Goal: Information Seeking & Learning: Learn about a topic

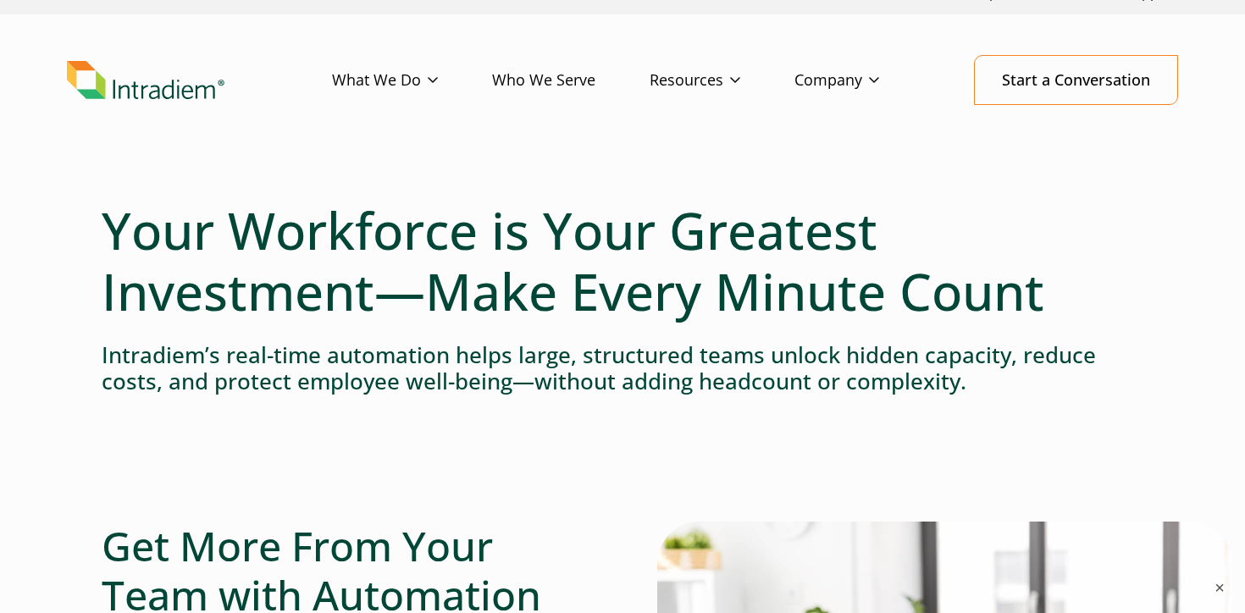
scroll to position [27, 0]
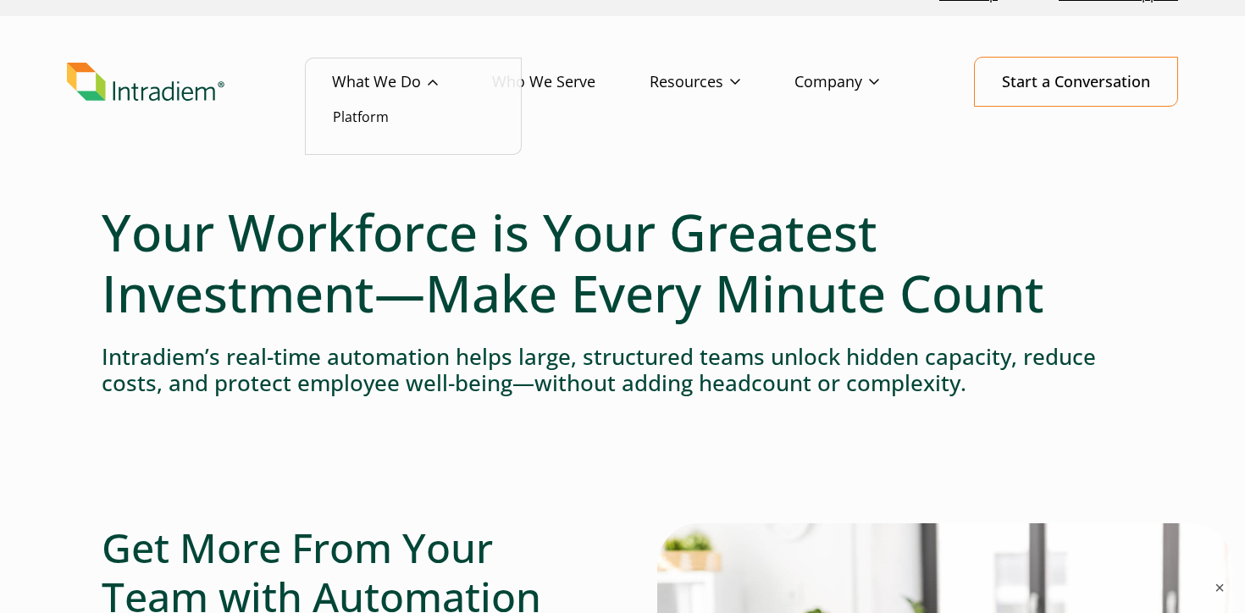
click at [365, 82] on link "What We Do" at bounding box center [412, 82] width 160 height 49
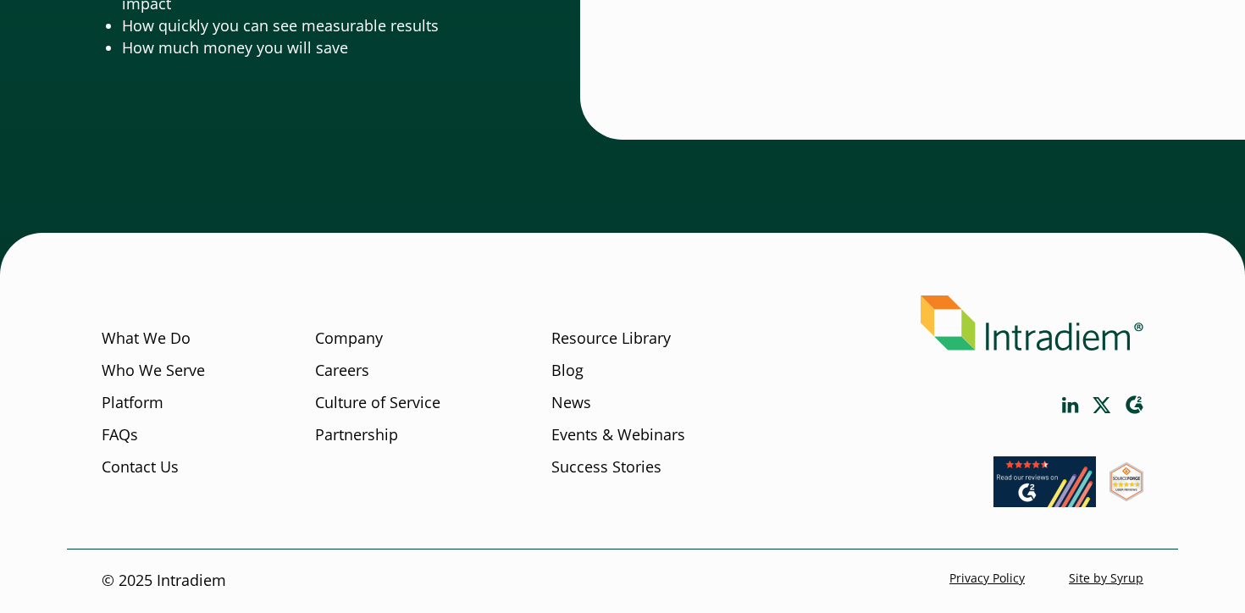
scroll to position [5744, 0]
click at [335, 336] on link "Company" at bounding box center [349, 339] width 68 height 22
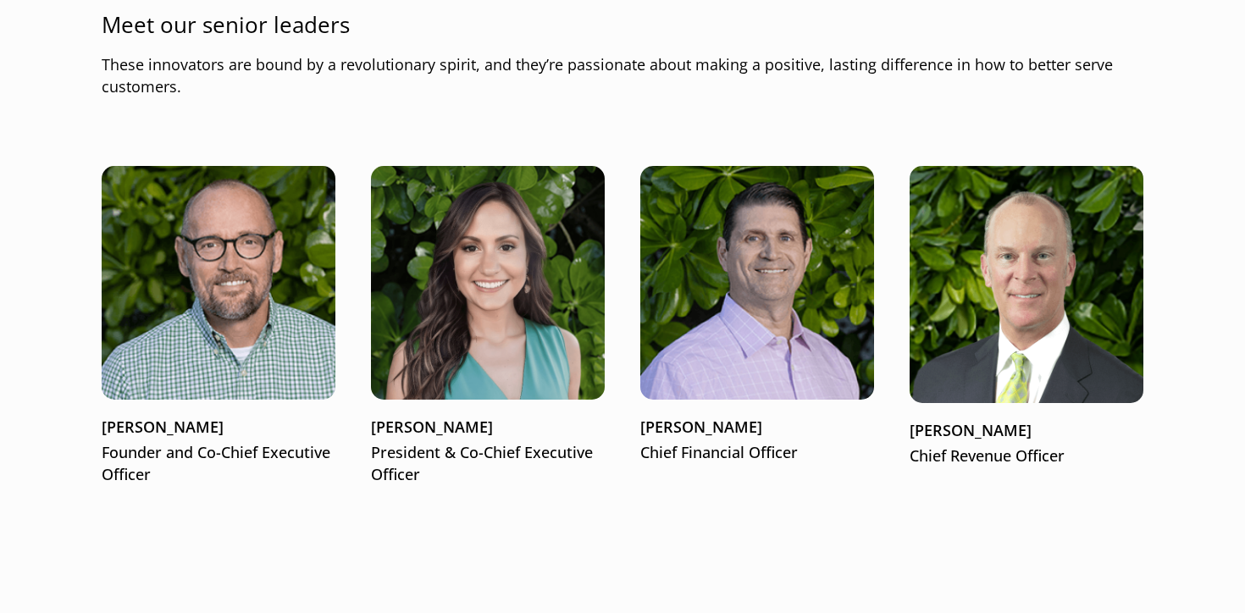
scroll to position [2097, 0]
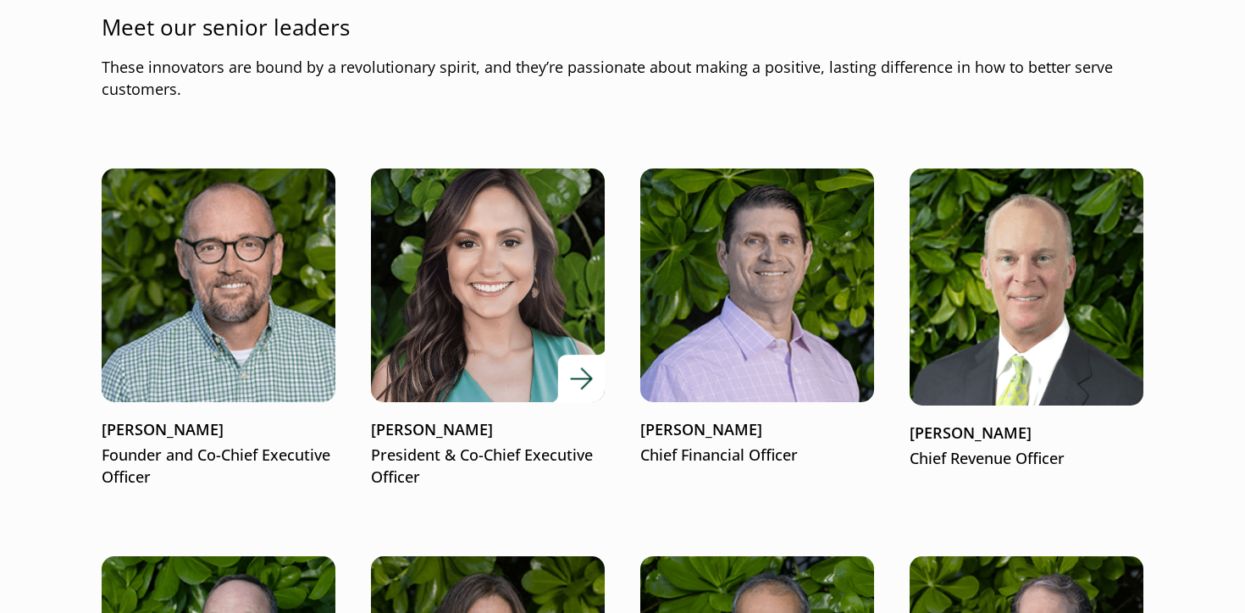
click at [439, 358] on img at bounding box center [487, 285] width 280 height 280
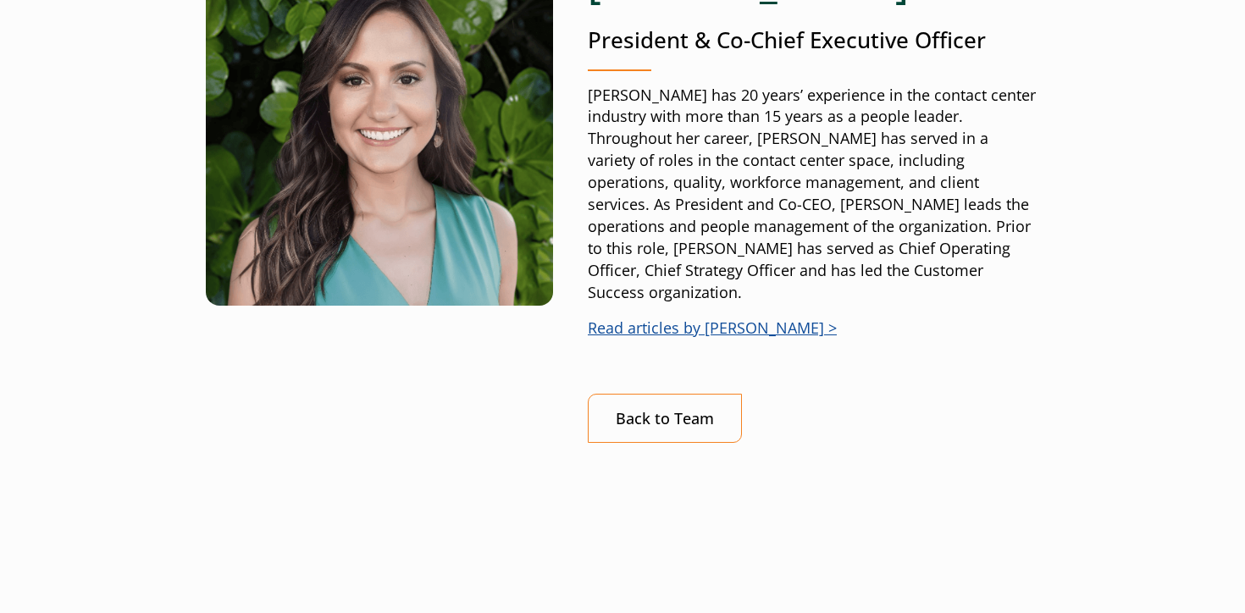
scroll to position [328, 0]
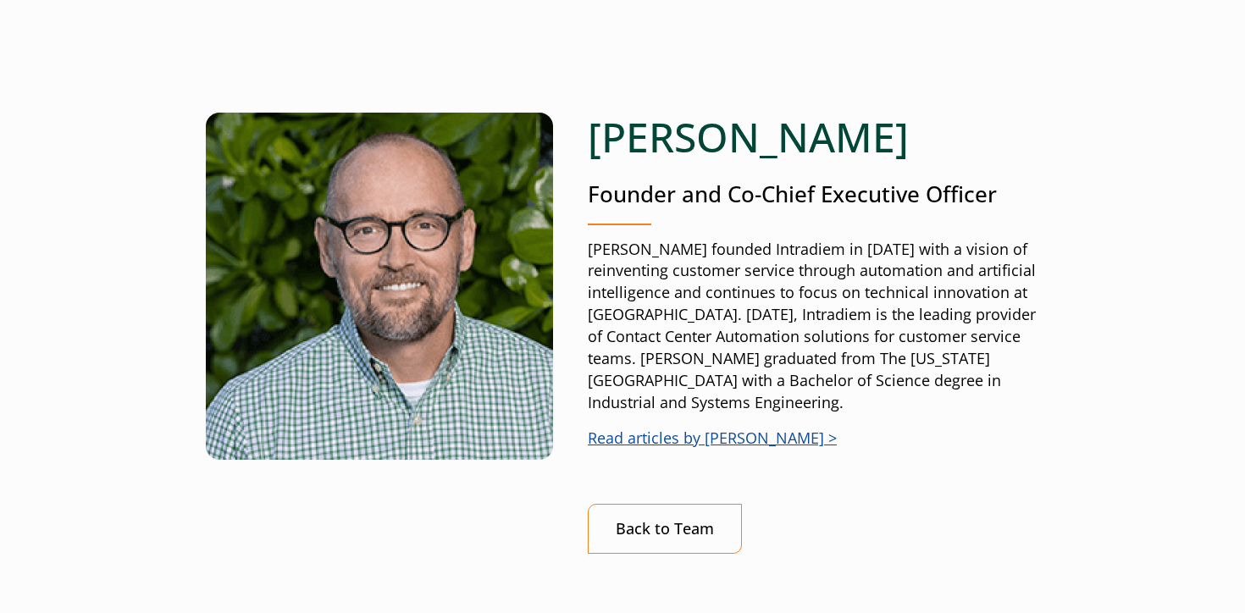
scroll to position [169, 0]
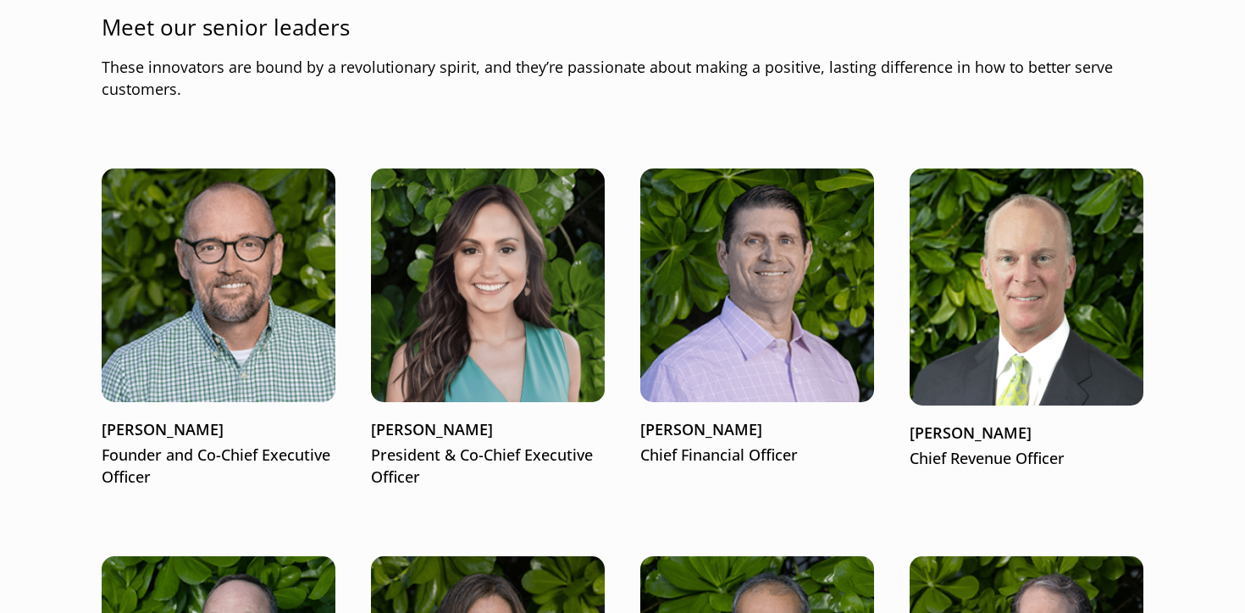
click at [769, 289] on img at bounding box center [757, 286] width 234 height 234
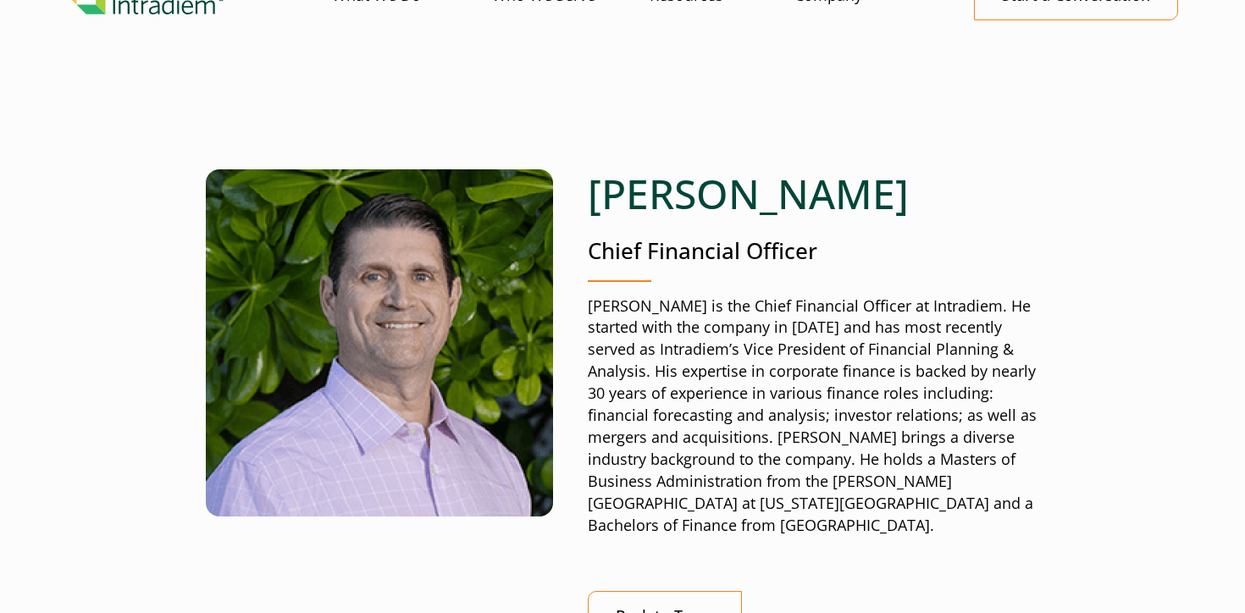
scroll to position [115, 0]
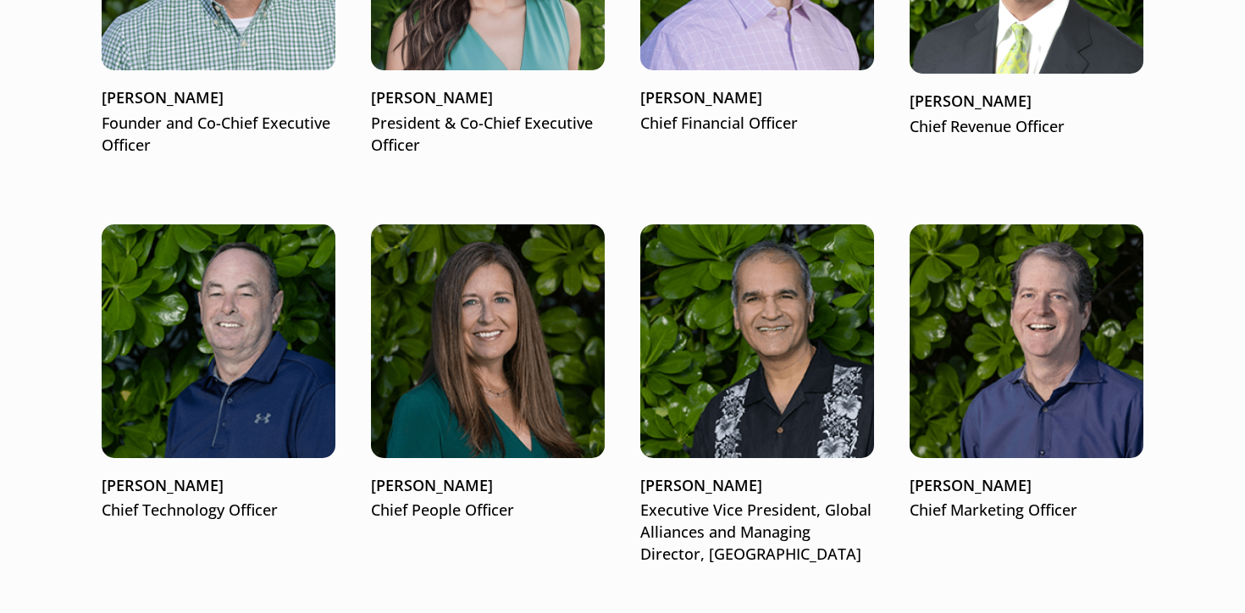
scroll to position [2427, 0]
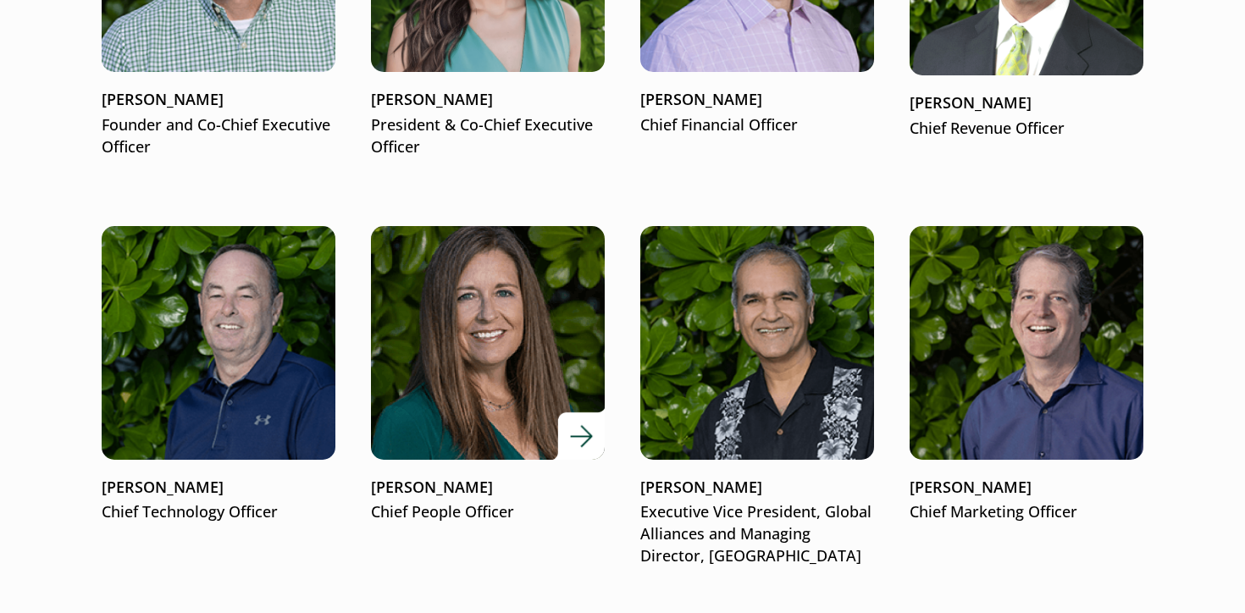
click at [458, 387] on img at bounding box center [487, 342] width 280 height 280
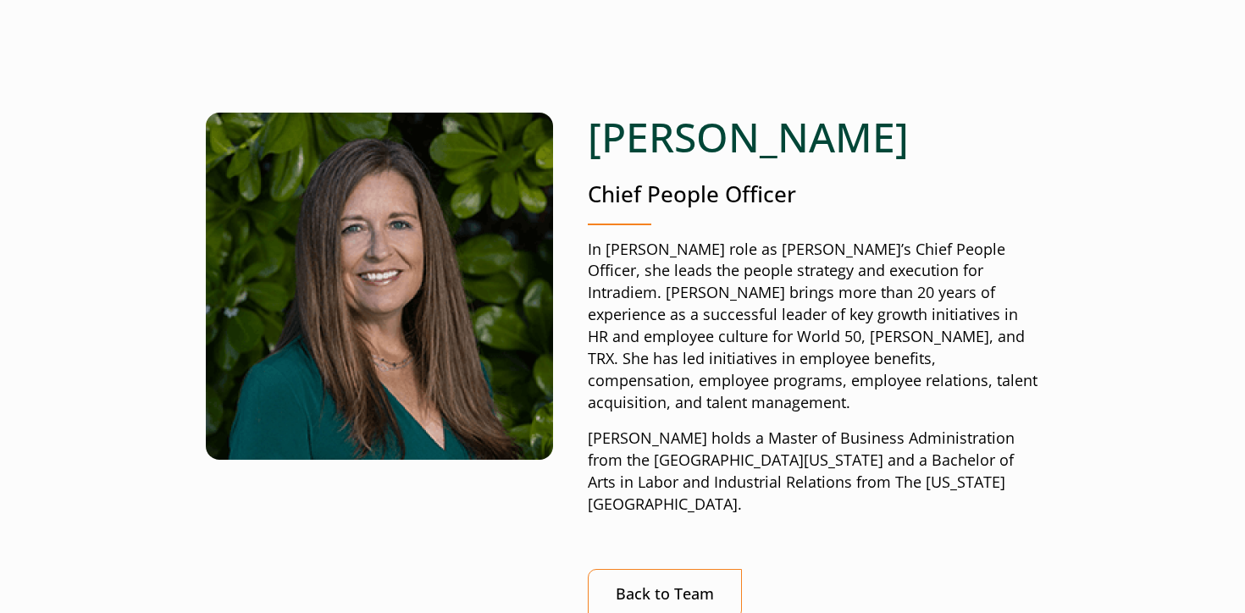
scroll to position [169, 0]
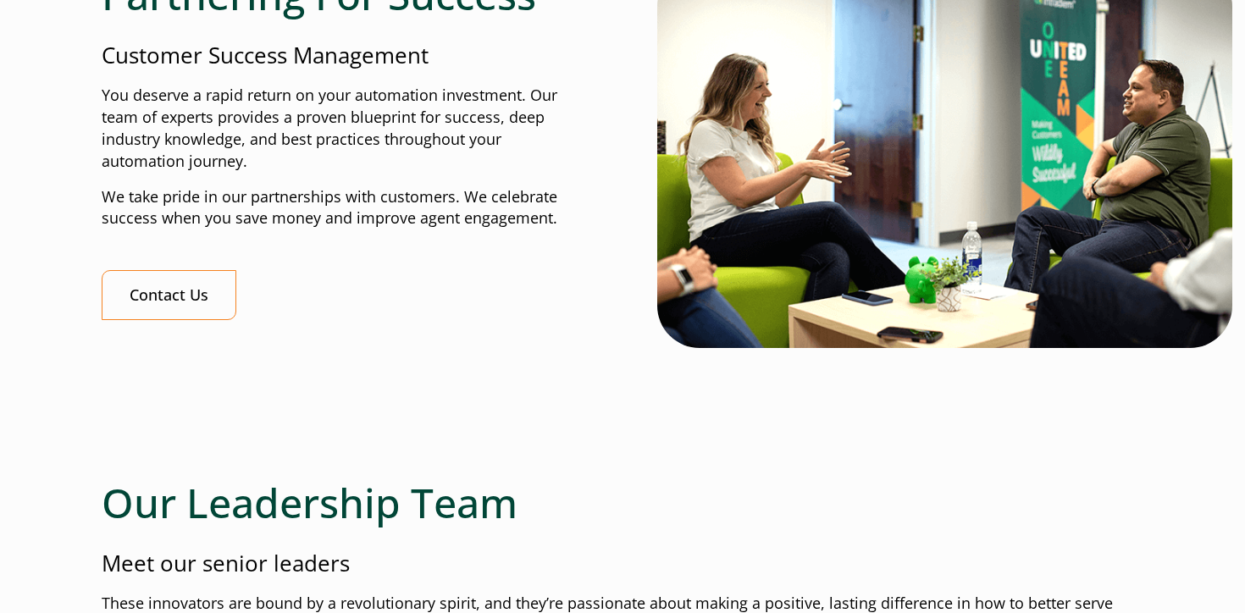
scroll to position [1297, 0]
